Goal: Go to known website: Access a specific website the user already knows

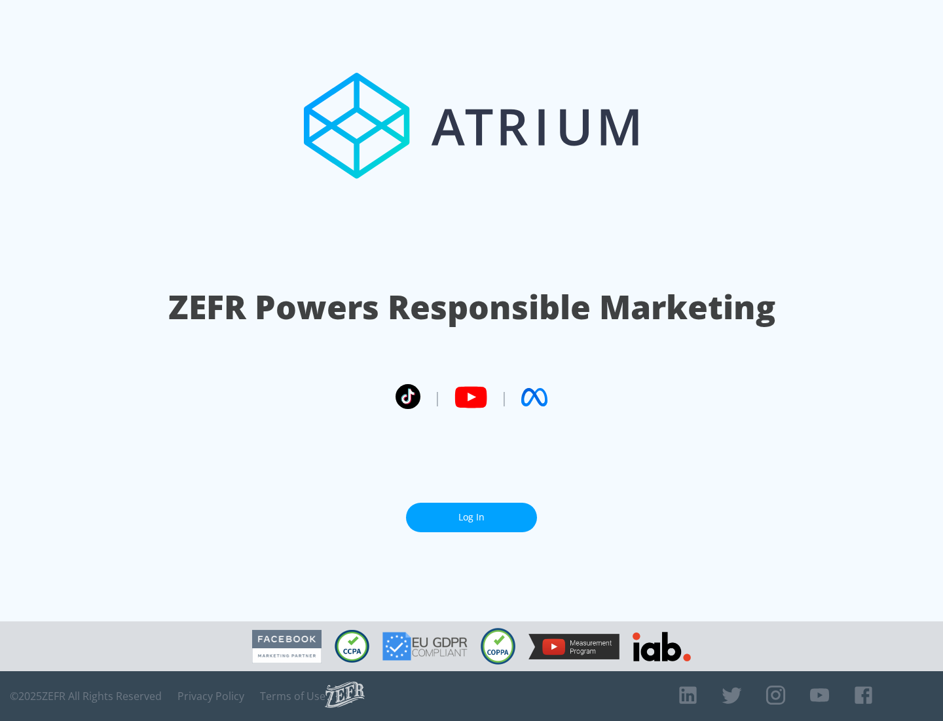
click at [472, 512] on link "Log In" at bounding box center [471, 516] width 131 height 29
